Goal: Information Seeking & Learning: Compare options

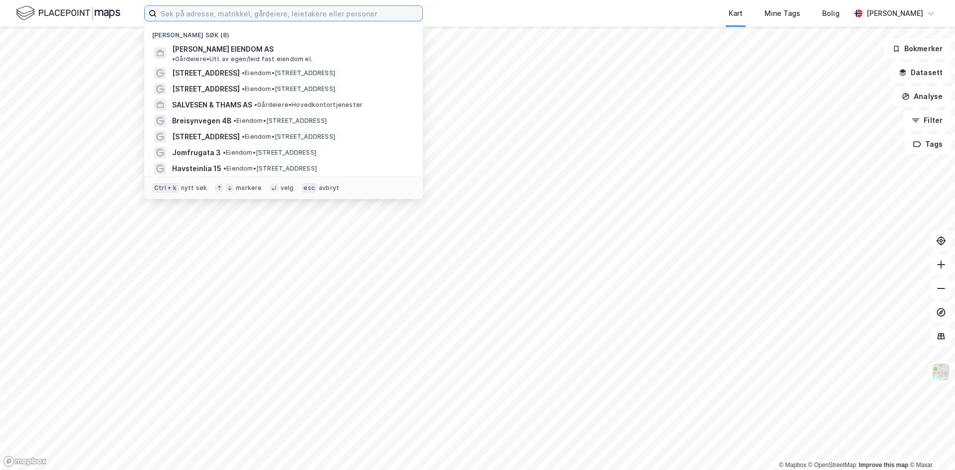
click at [226, 11] on input at bounding box center [290, 13] width 266 height 15
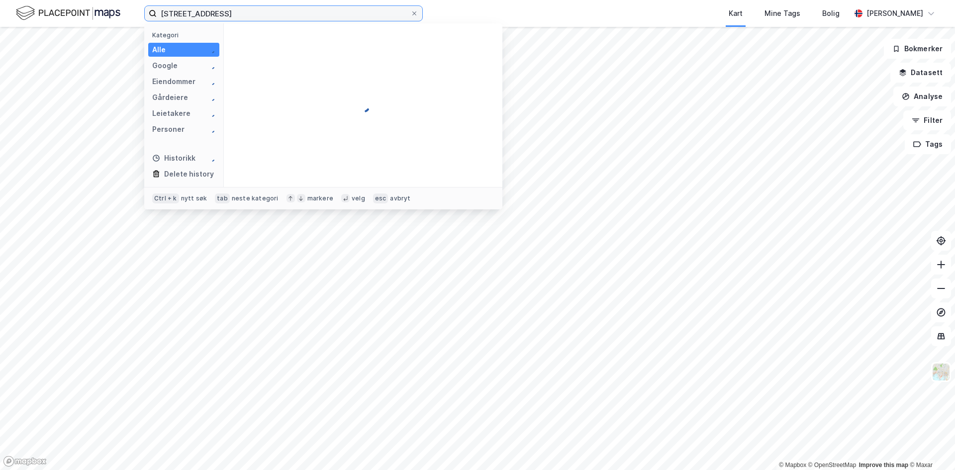
type input "[STREET_ADDRESS]"
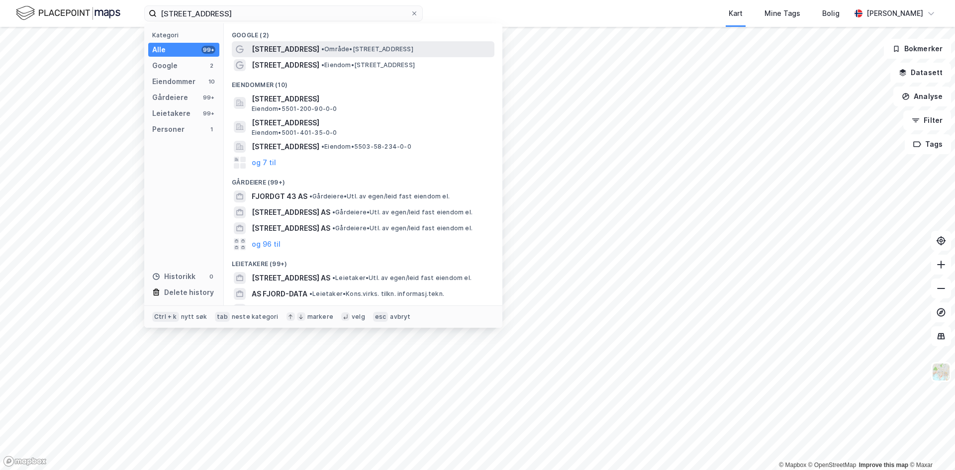
click at [350, 46] on span "• Område • [STREET_ADDRESS]" at bounding box center [367, 49] width 92 height 8
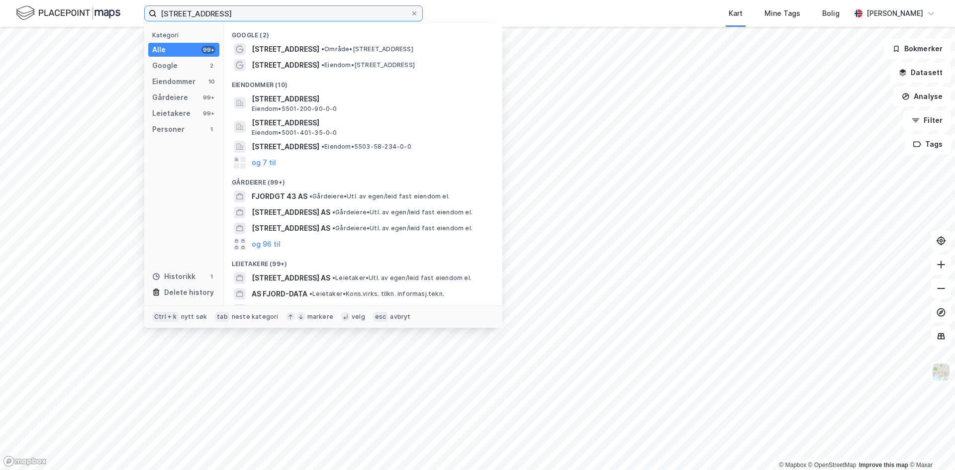
click at [232, 15] on input "[STREET_ADDRESS]" at bounding box center [284, 13] width 254 height 15
click at [275, 64] on span "[STREET_ADDRESS]" at bounding box center [286, 65] width 68 height 12
